Goal: Navigation & Orientation: Go to known website

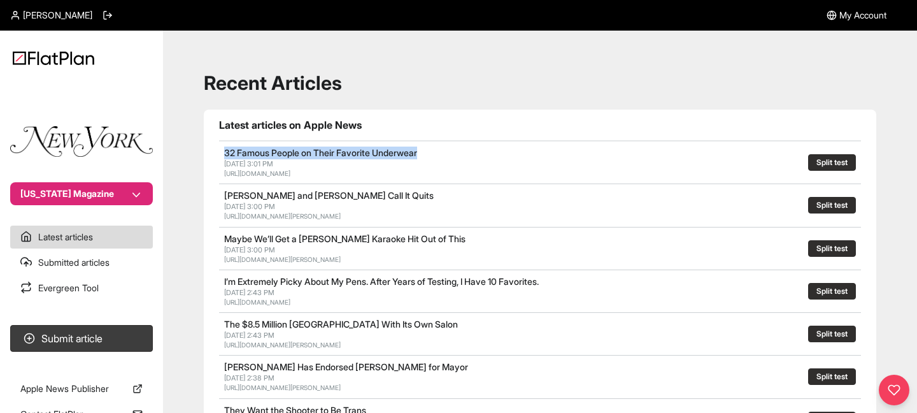
drag, startPoint x: 225, startPoint y: 152, endPoint x: 433, endPoint y: 158, distance: 207.7
click at [433, 157] on h2 "32 Famous People on Their Favorite Underwear" at bounding box center [414, 152] width 381 height 13
copy link "32 Famous People on Their Favorite Underwear"
drag, startPoint x: 452, startPoint y: 174, endPoint x: 222, endPoint y: 173, distance: 229.9
click at [222, 173] on div "32 Famous People on Their Favorite Underwear [DATE] 3:01 PM [URL][DOMAIN_NAME] …" at bounding box center [540, 162] width 642 height 43
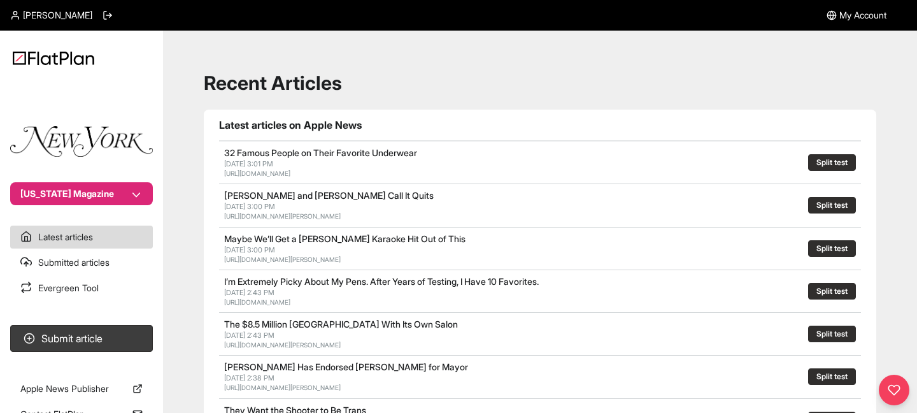
copy link "[URL][DOMAIN_NAME]"
click at [78, 277] on link "Evergreen Tool" at bounding box center [81, 287] width 143 height 23
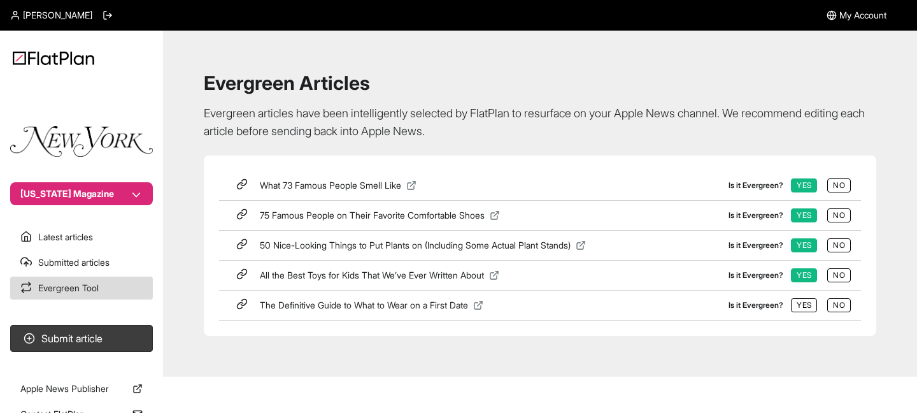
click at [417, 183] on icon at bounding box center [411, 185] width 10 height 10
